Goal: Transaction & Acquisition: Download file/media

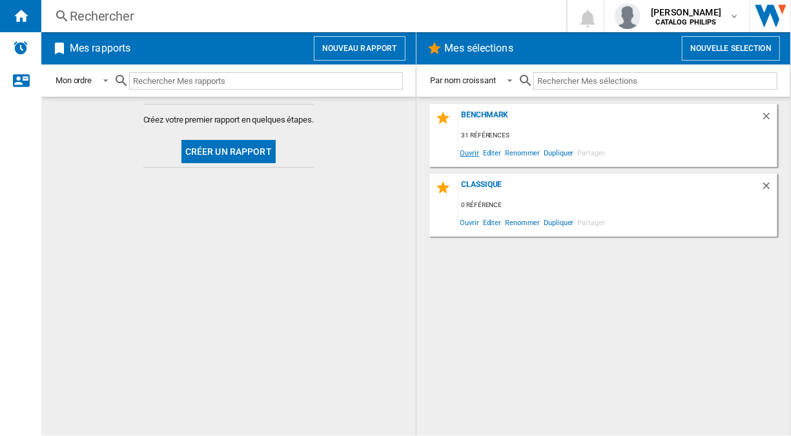
click at [476, 151] on span "Ouvrir" at bounding box center [469, 152] width 23 height 17
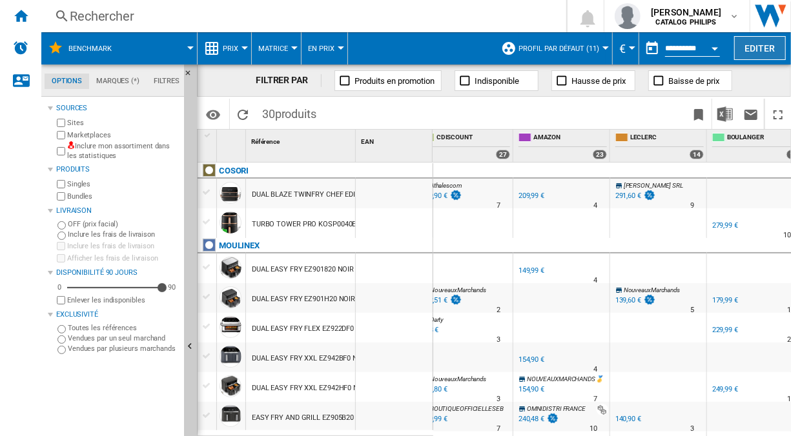
click at [761, 50] on button "Editer" at bounding box center [760, 48] width 52 height 24
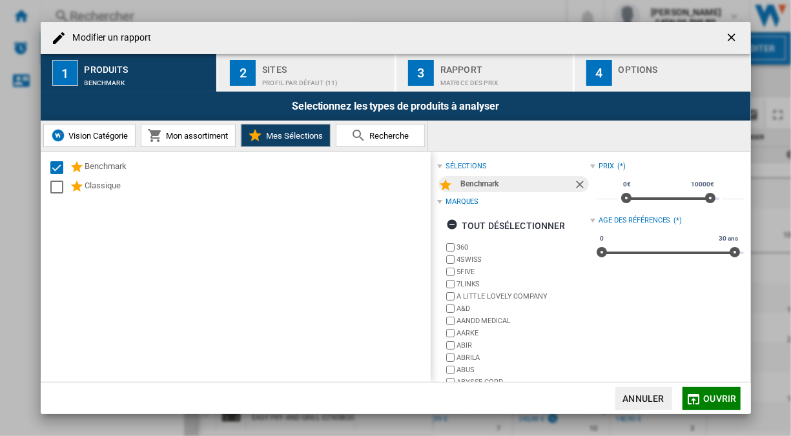
click at [313, 76] on div "Profil par défaut (11)" at bounding box center [325, 80] width 127 height 14
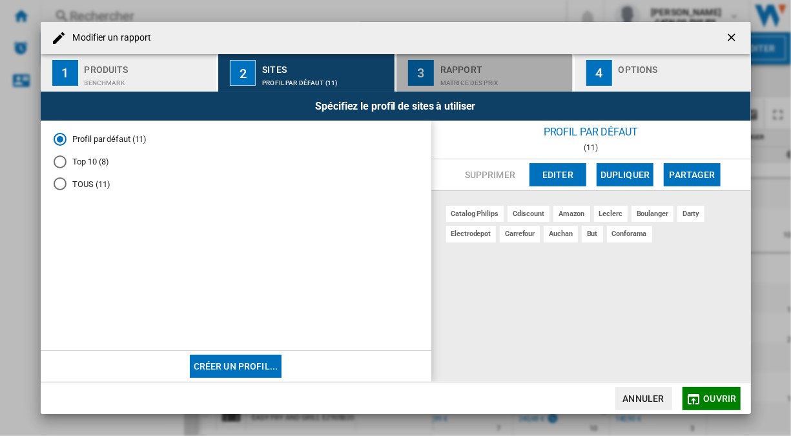
click at [454, 83] on div "Matrice des prix" at bounding box center [503, 80] width 127 height 14
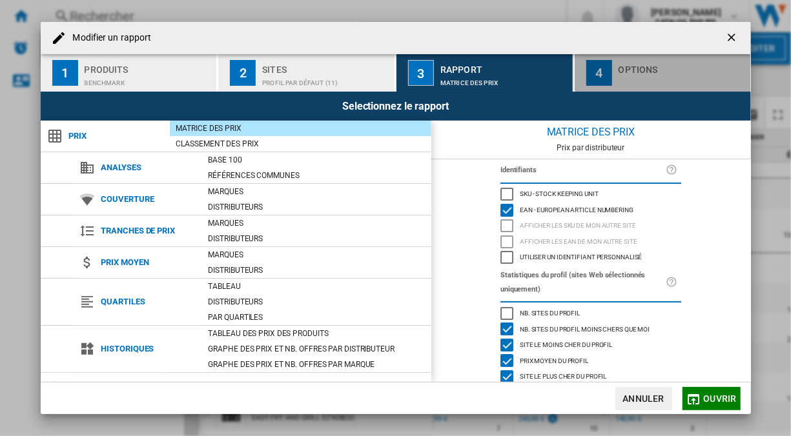
click at [675, 59] on div "Options" at bounding box center [682, 66] width 127 height 14
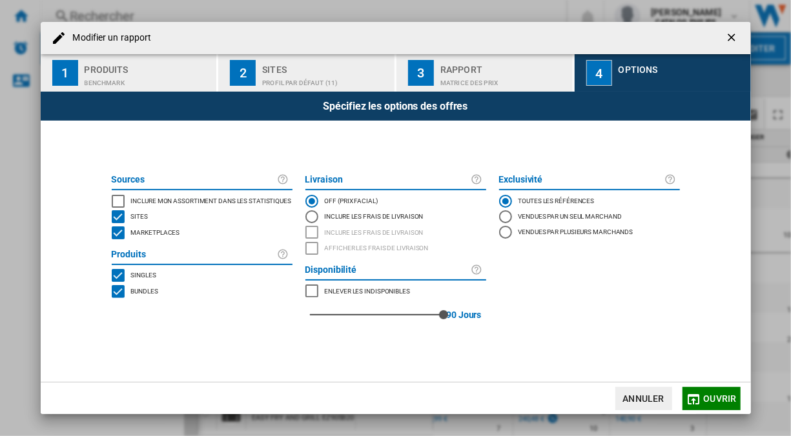
click at [162, 227] on div "Marketplaces" at bounding box center [154, 233] width 52 height 13
click at [139, 292] on span "Bundles" at bounding box center [144, 290] width 27 height 9
click at [714, 394] on span "Ouvrir" at bounding box center [720, 399] width 33 height 10
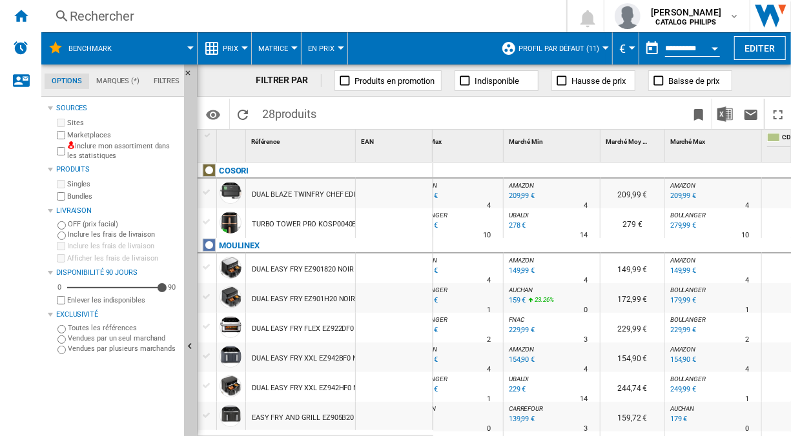
click at [272, 49] on span "Matrice" at bounding box center [273, 49] width 30 height 8
click at [234, 45] on md-backdrop at bounding box center [395, 218] width 791 height 436
click at [242, 40] on button "Prix" at bounding box center [234, 48] width 22 height 32
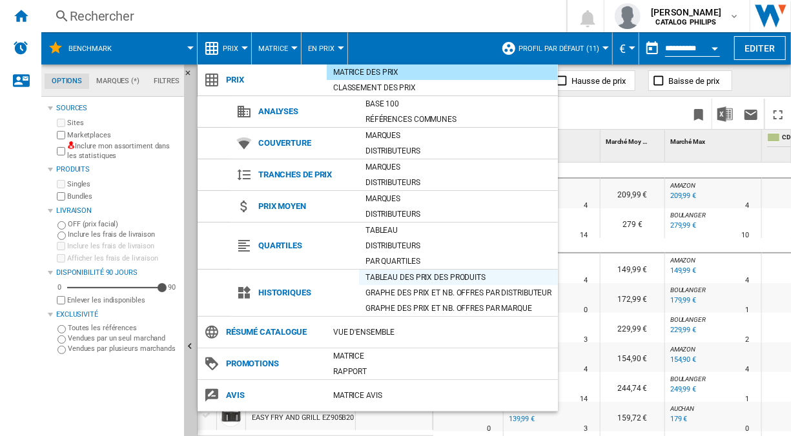
click at [420, 278] on div "Tableau des prix des produits" at bounding box center [458, 277] width 199 height 13
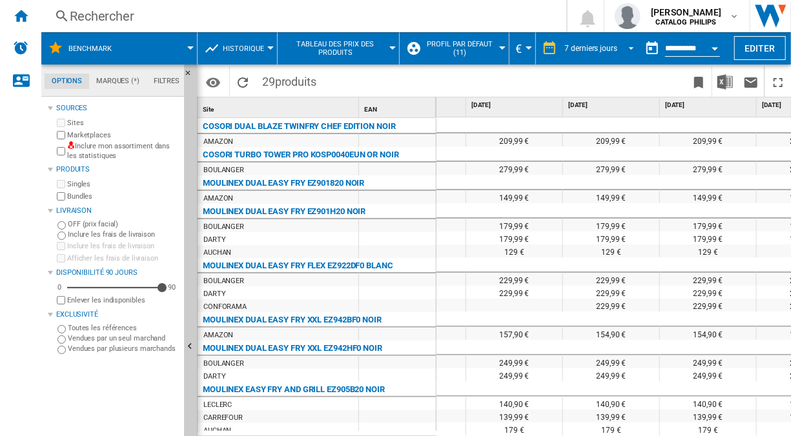
click at [610, 54] on md-select-value "7 derniers jours" at bounding box center [602, 48] width 76 height 19
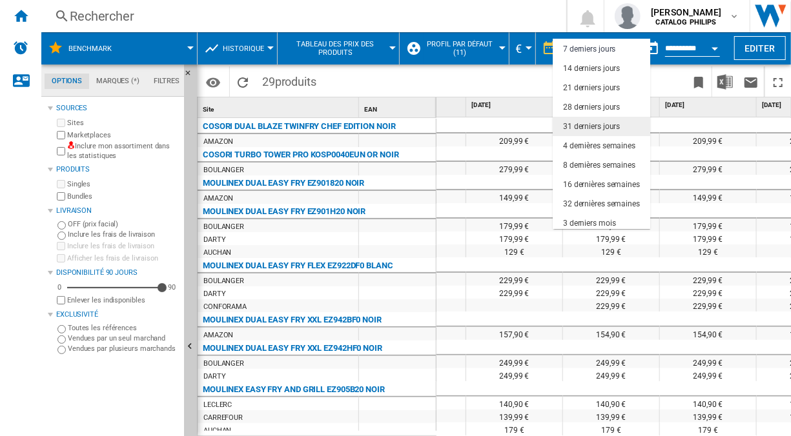
click at [578, 122] on div "31 derniers jours" at bounding box center [591, 126] width 57 height 11
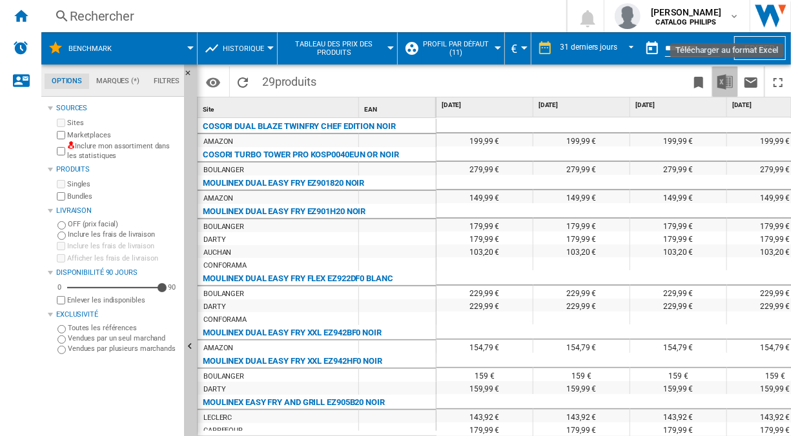
click at [723, 77] on img "Télécharger au format Excel" at bounding box center [724, 81] width 15 height 15
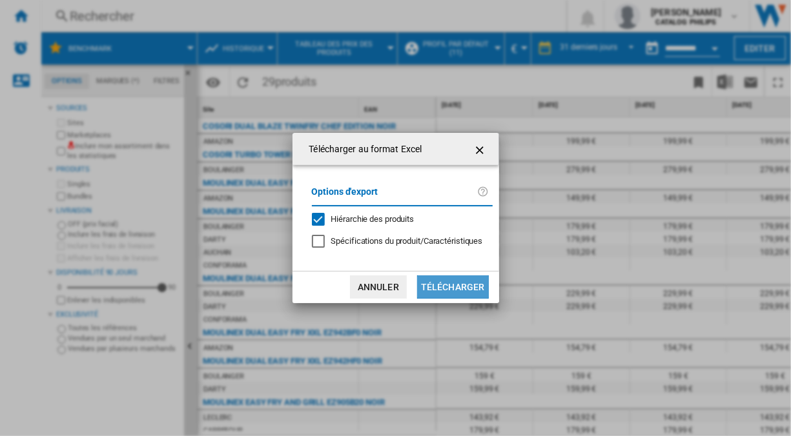
click at [466, 286] on button "Télécharger" at bounding box center [453, 287] width 72 height 23
